Goal: Transaction & Acquisition: Purchase product/service

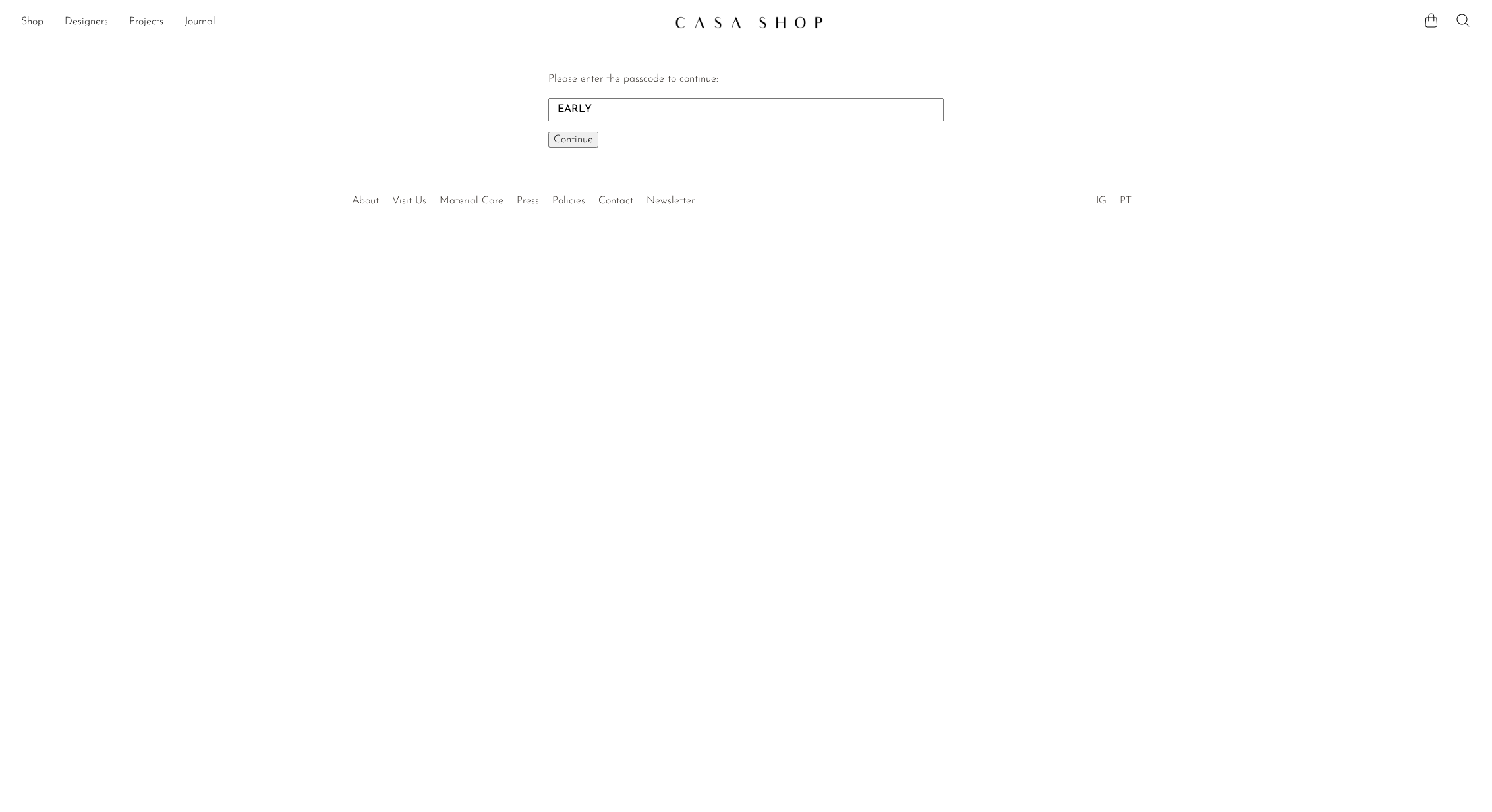
type input "EARLY"
click at [549, 132] on button "Continue One moment..." at bounding box center [574, 140] width 50 height 16
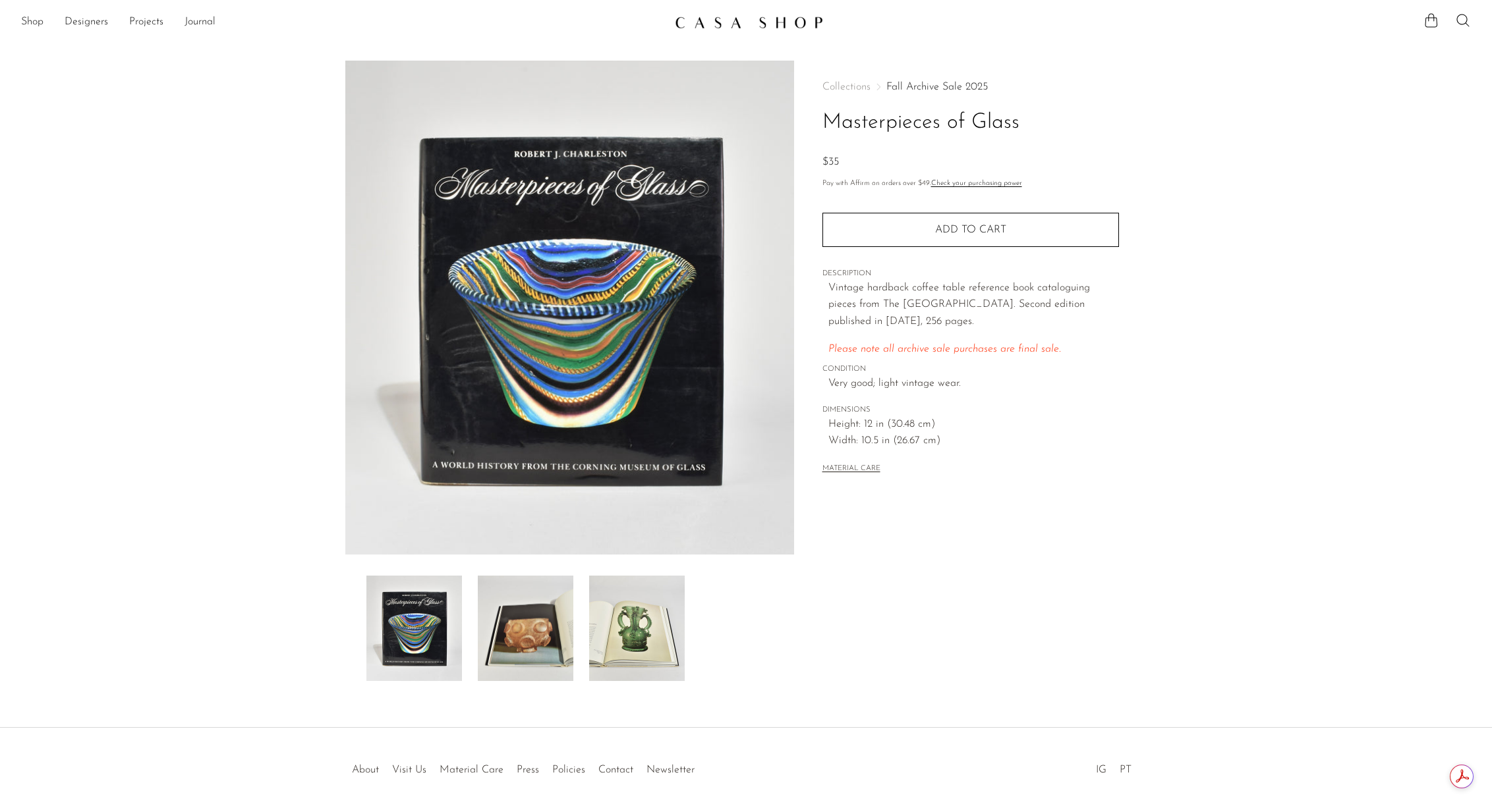
click at [931, 87] on link "Fall Archive Sale 2025" at bounding box center [937, 87] width 102 height 11
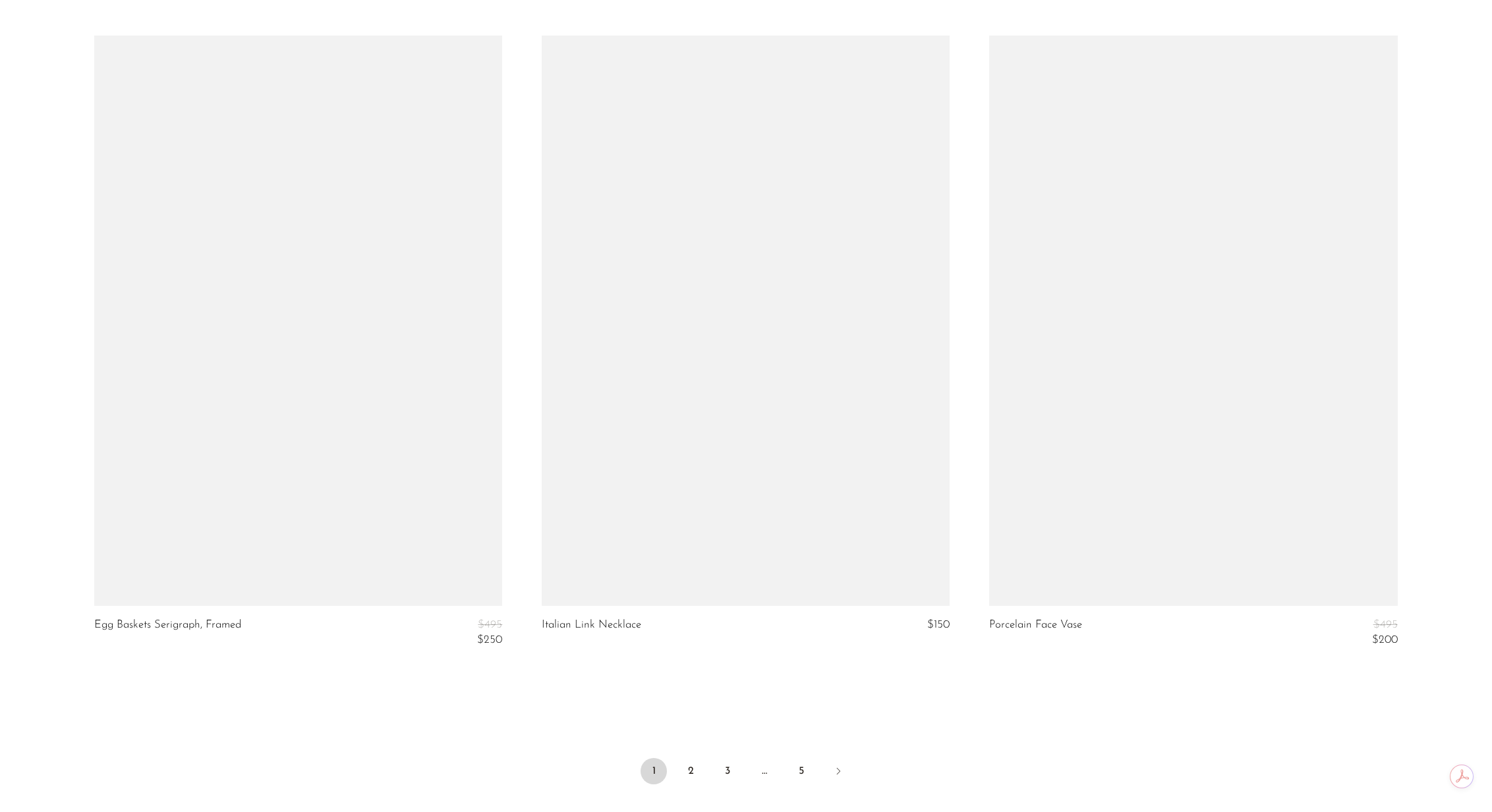
scroll to position [7255, 0]
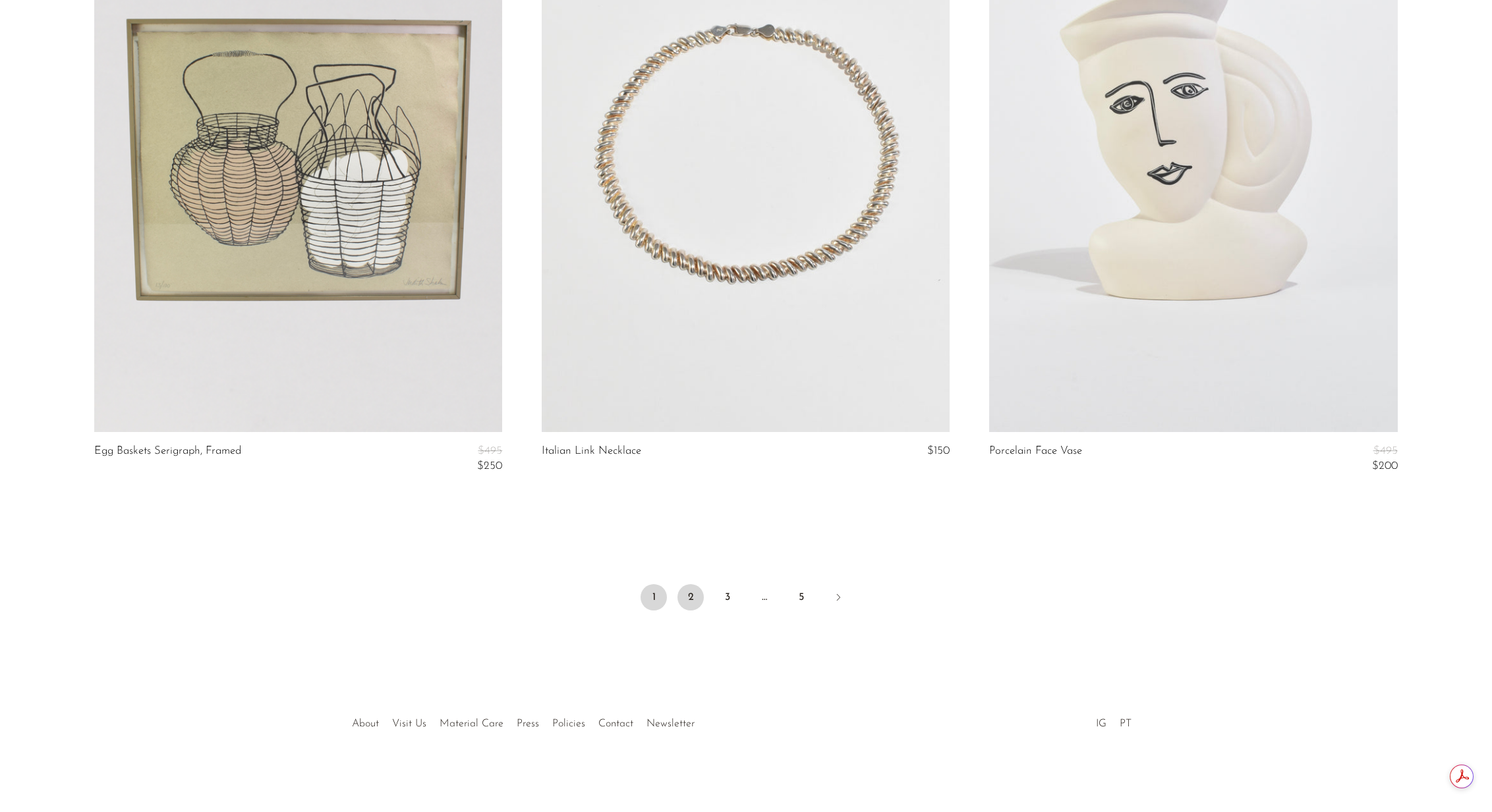
click at [690, 594] on link "2" at bounding box center [691, 597] width 27 height 27
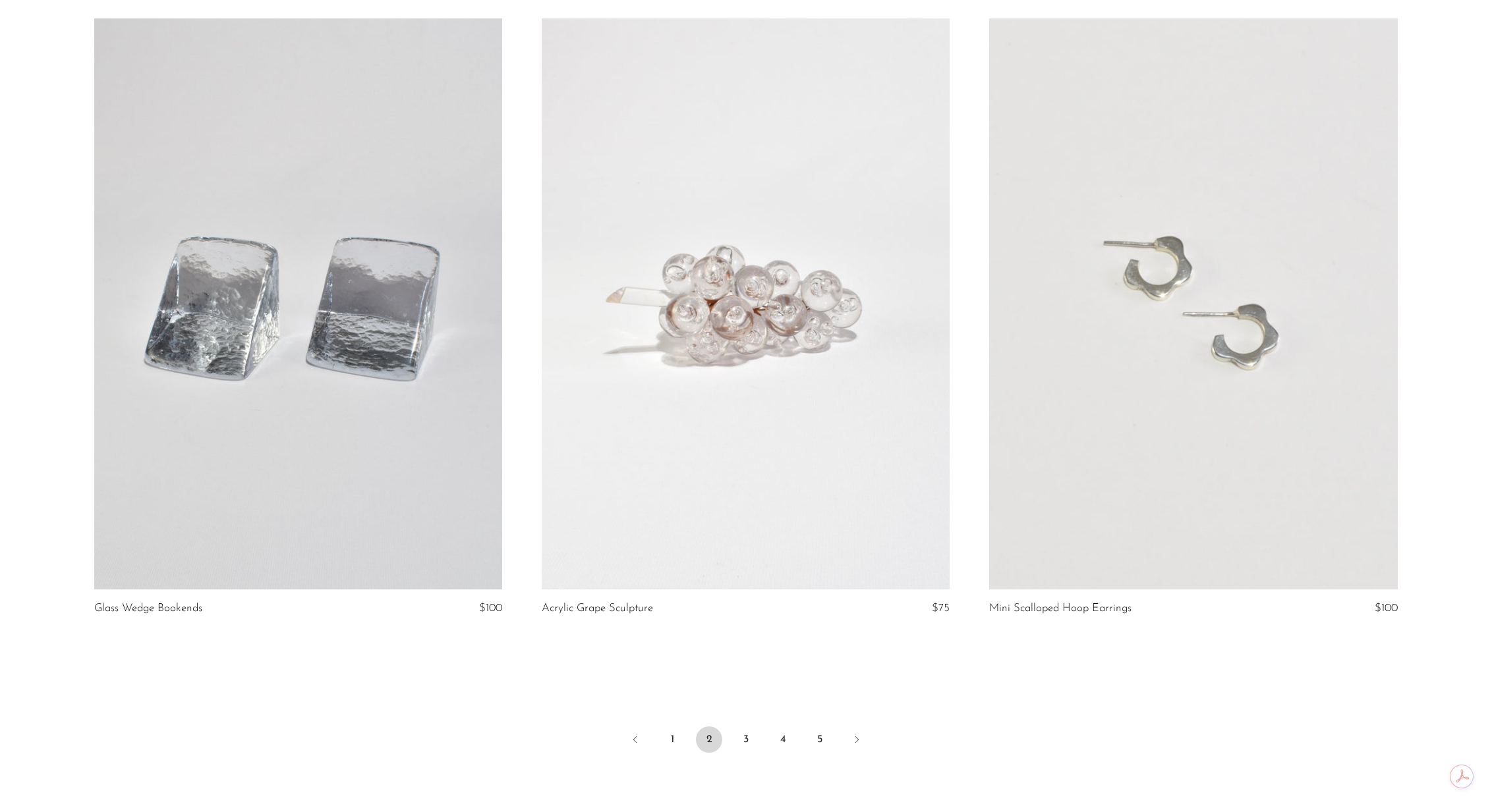
scroll to position [7215, 0]
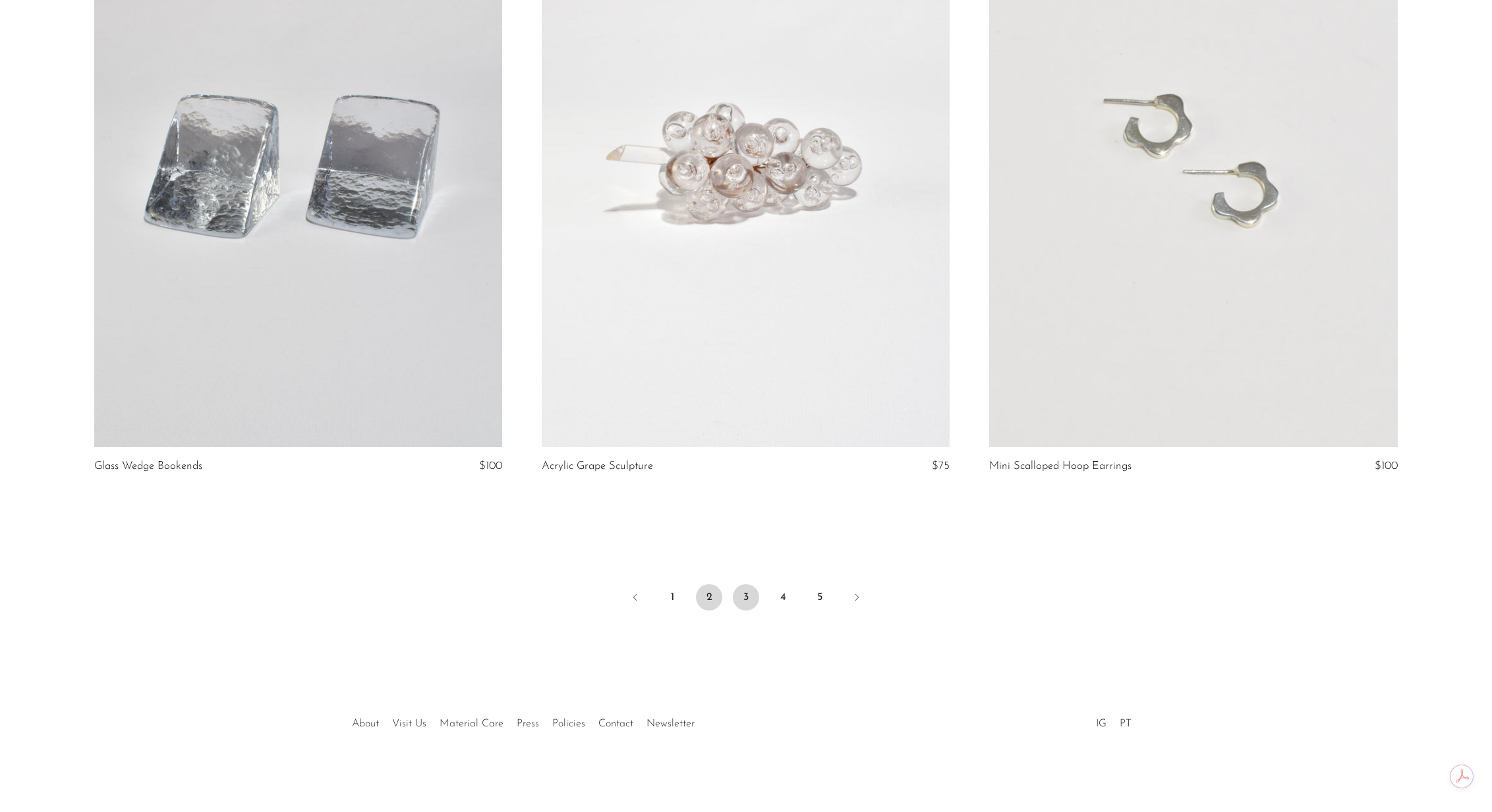
click at [744, 605] on link "3" at bounding box center [746, 597] width 27 height 27
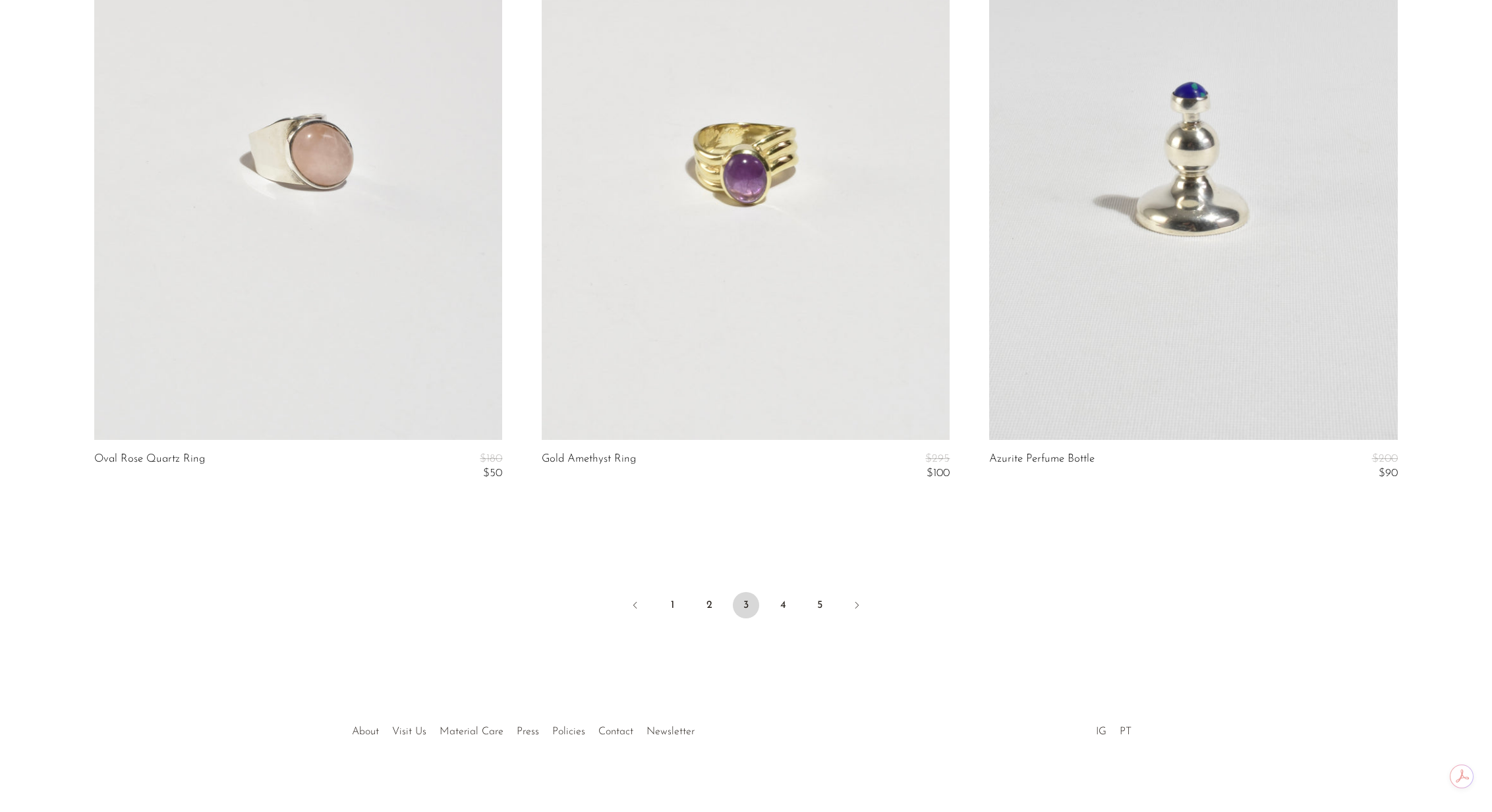
scroll to position [7329, 0]
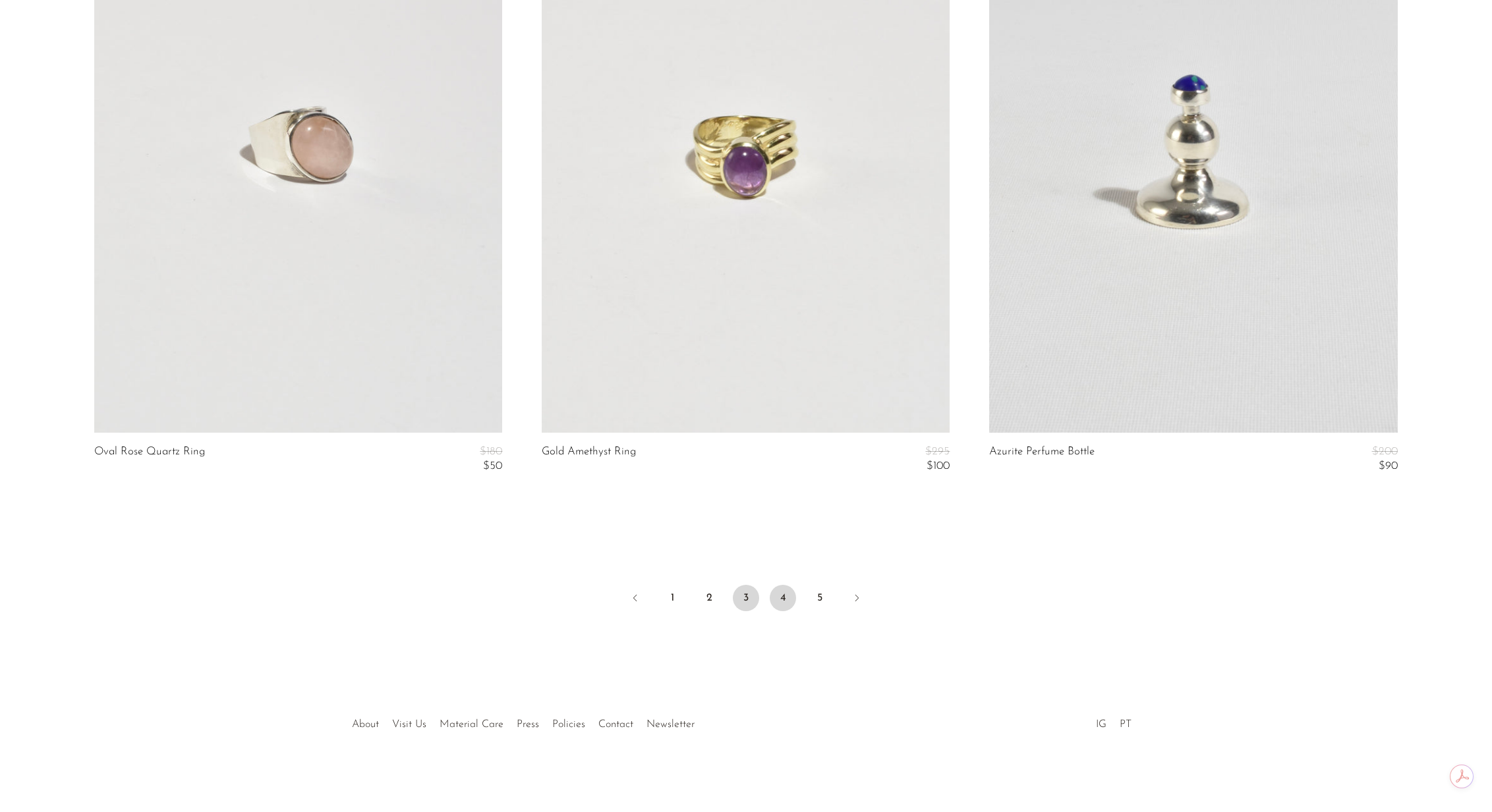
click at [787, 599] on link "4" at bounding box center [783, 598] width 27 height 27
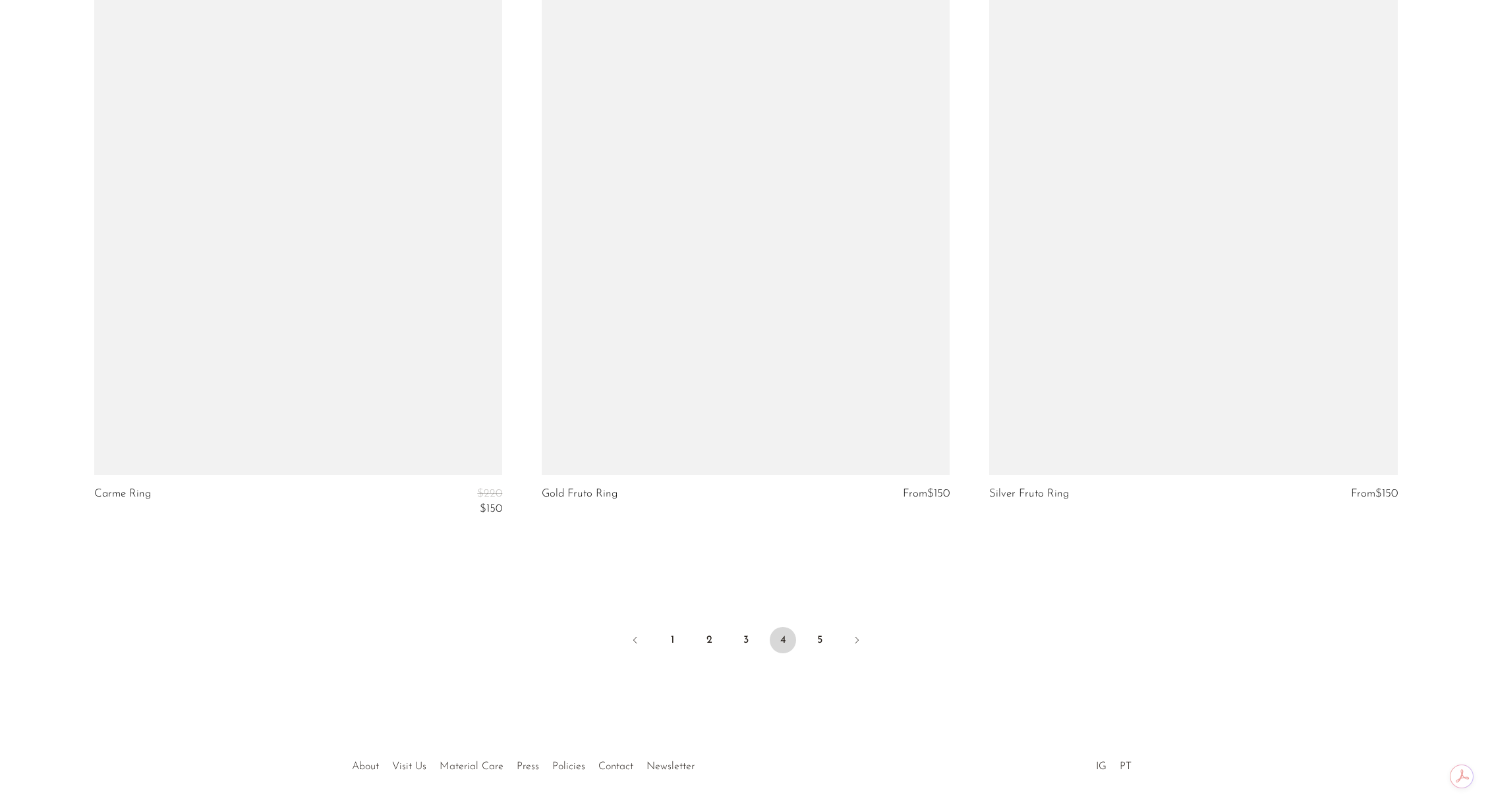
scroll to position [7345, 0]
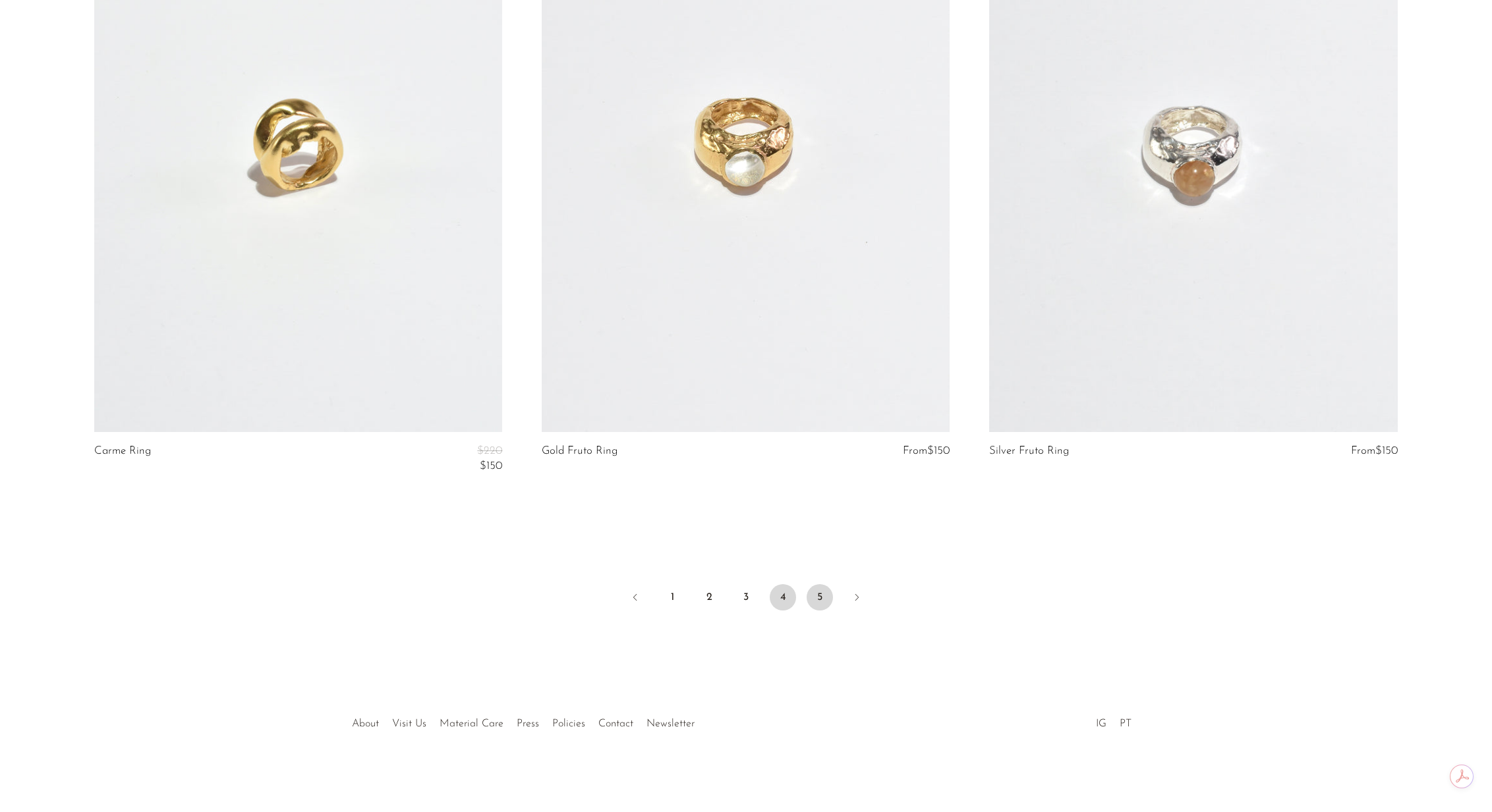
click at [825, 599] on link "5" at bounding box center [820, 597] width 27 height 27
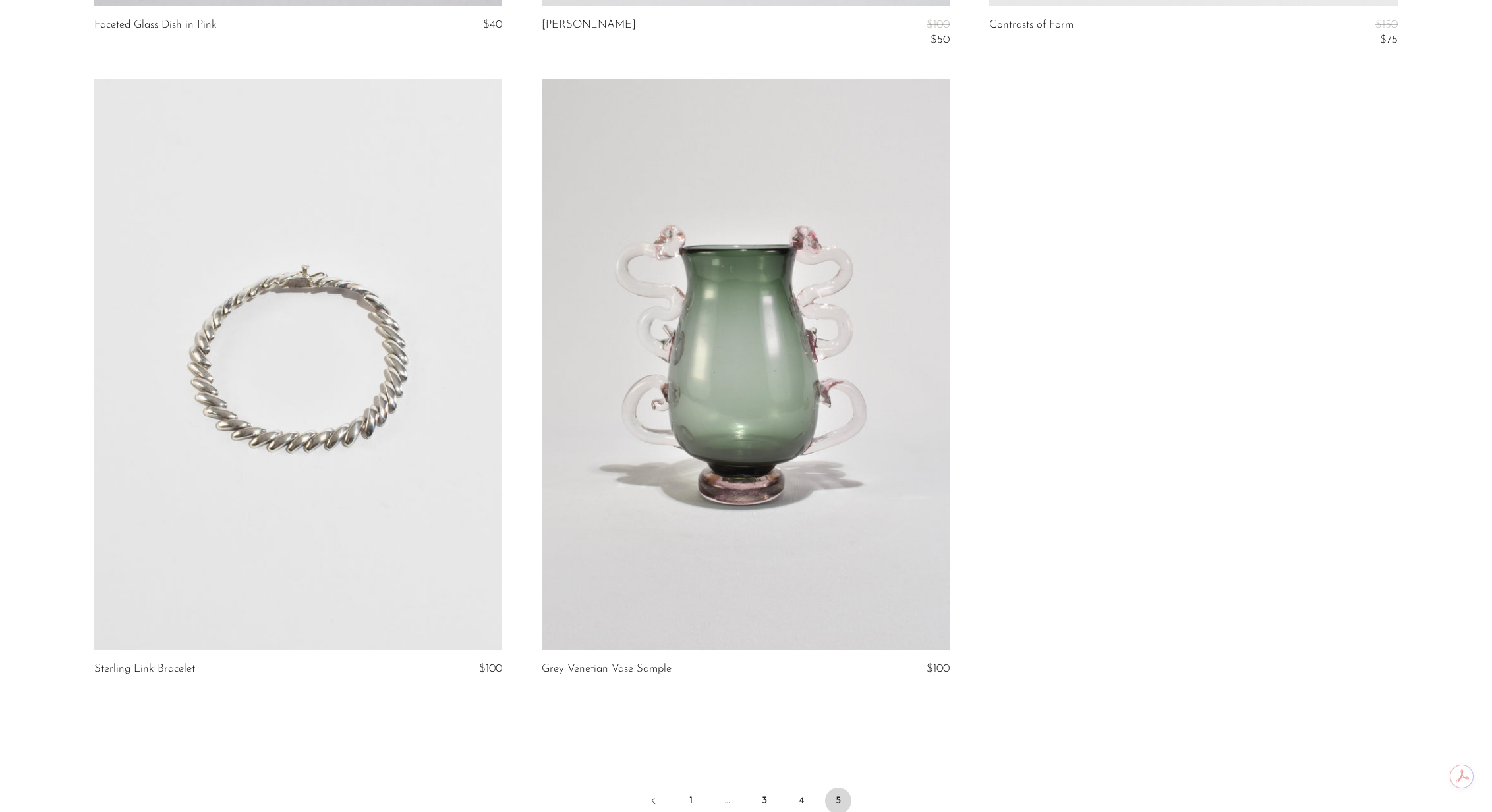
scroll to position [6443, 0]
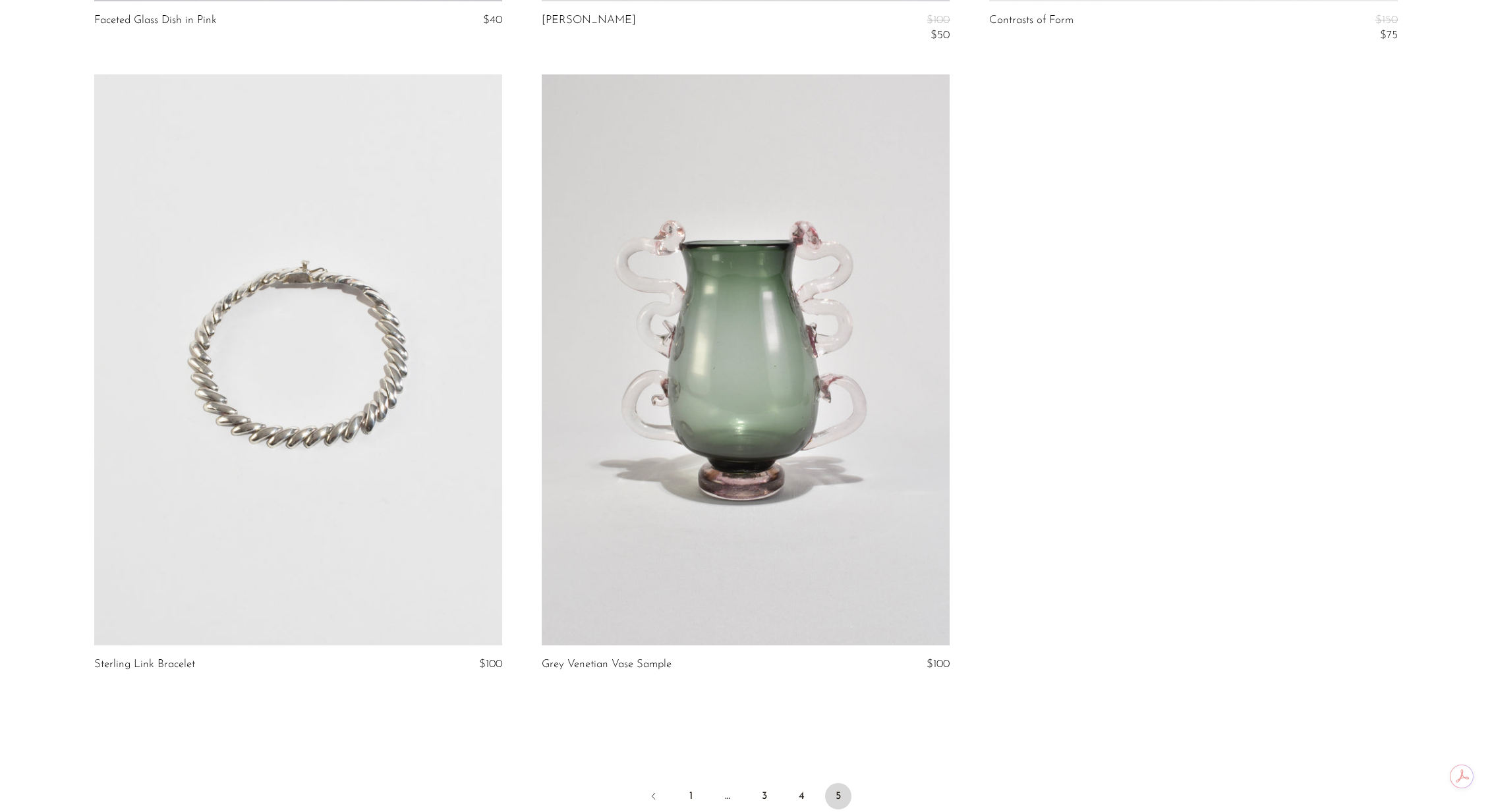
click at [774, 506] on link at bounding box center [746, 361] width 408 height 572
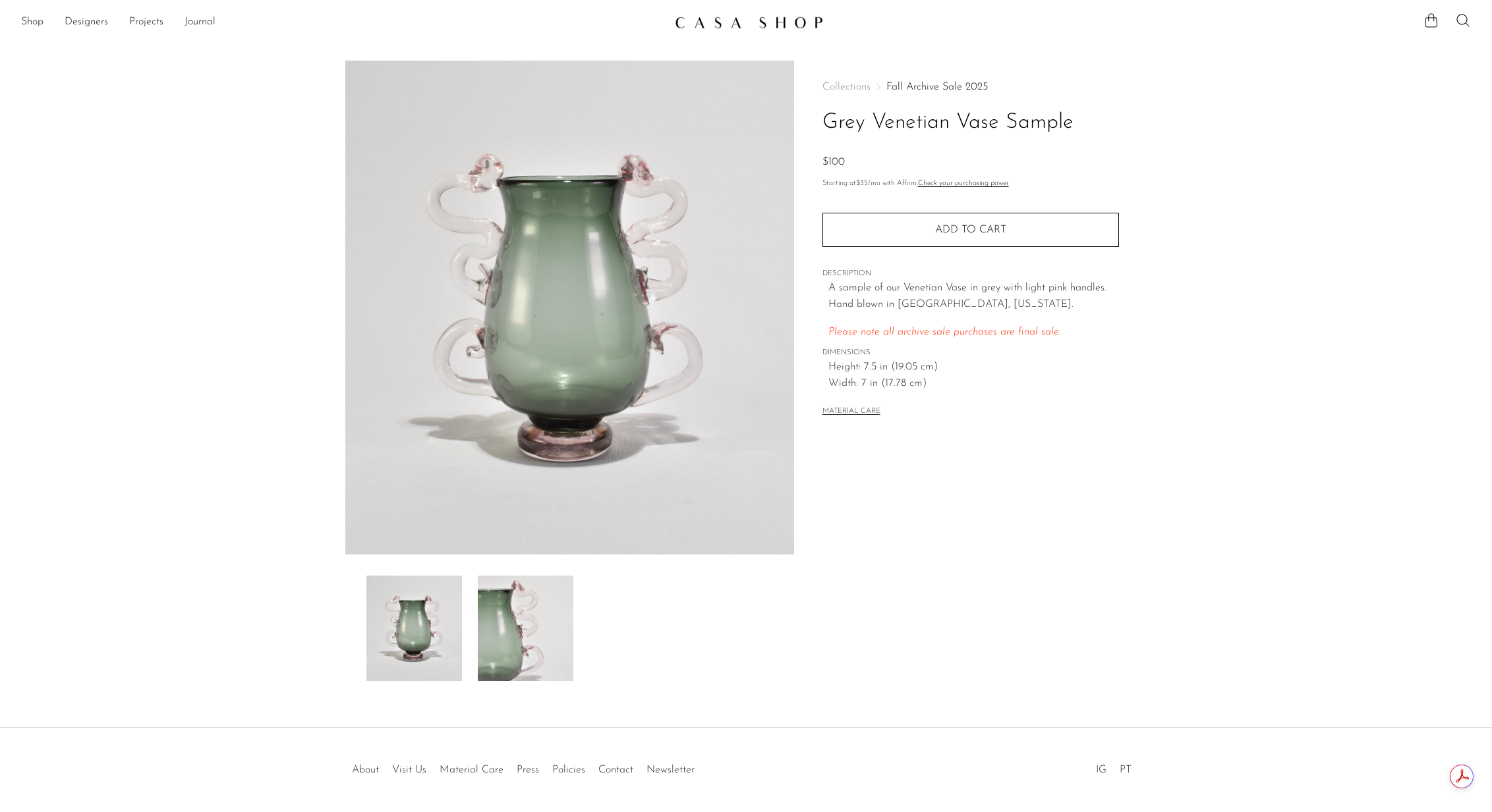
click at [525, 634] on img at bounding box center [525, 629] width 95 height 105
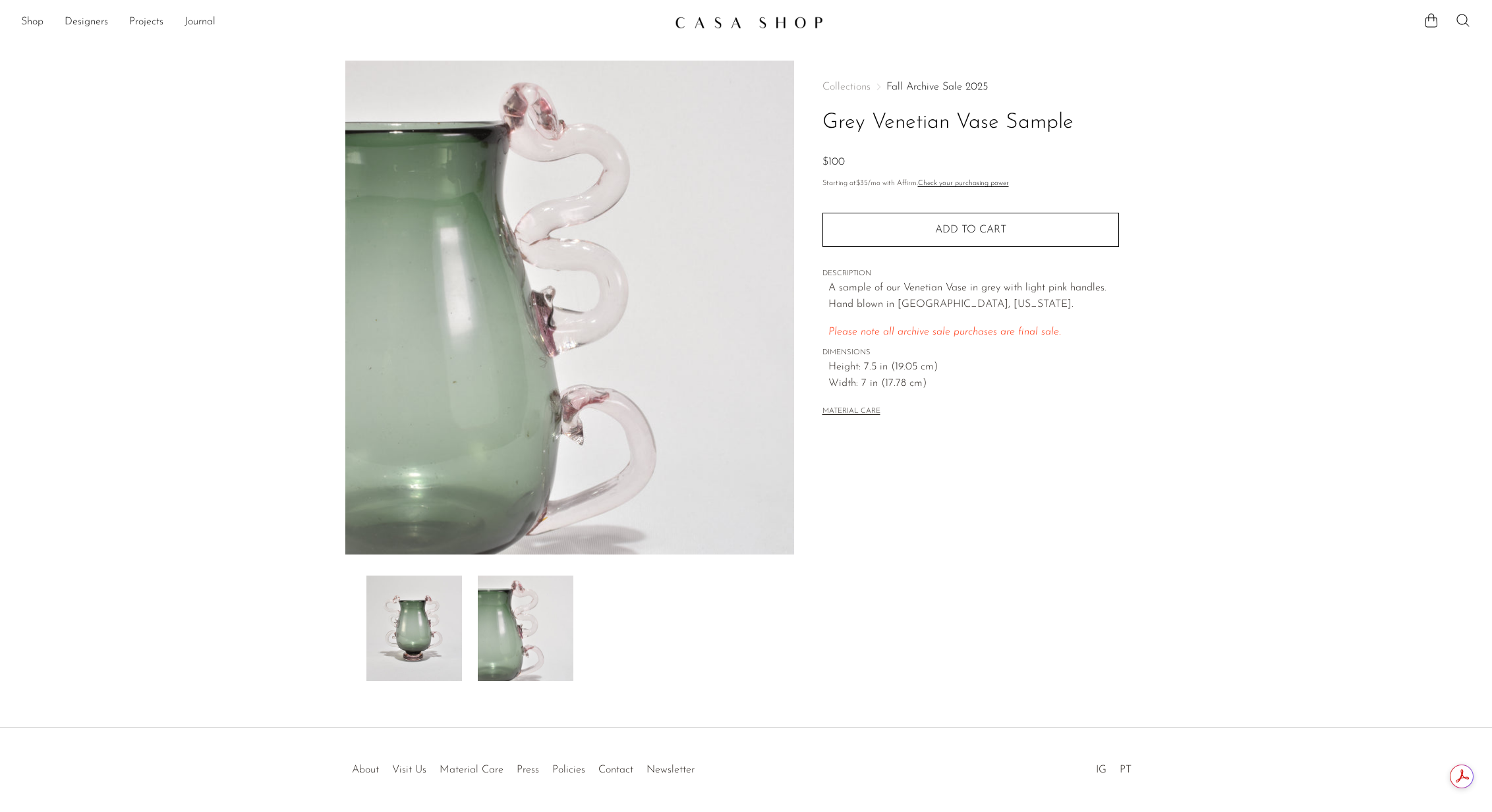
scroll to position [2, 0]
click at [418, 619] on img at bounding box center [413, 626] width 95 height 105
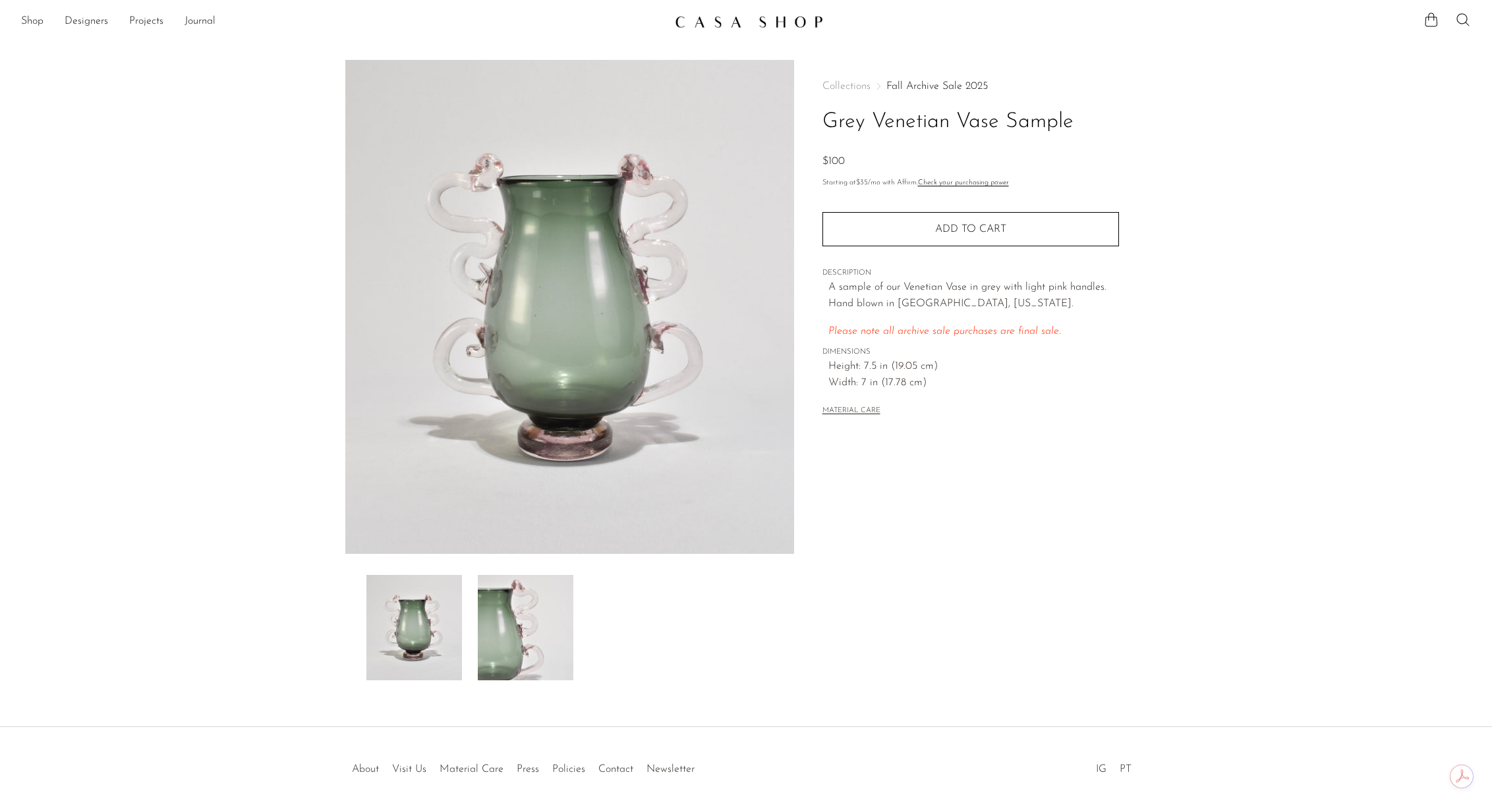
scroll to position [3, 0]
